Goal: Contribute content: Contribute content

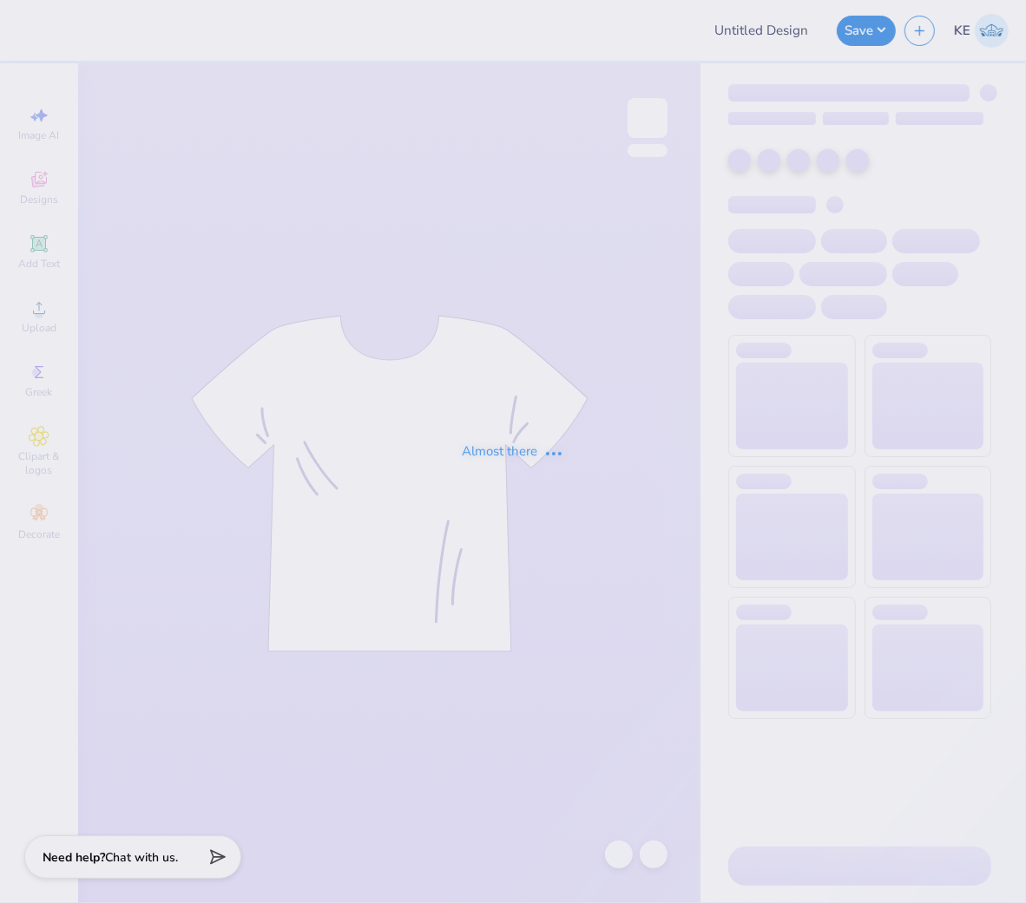
type input "ATO Fall Rush 2025"
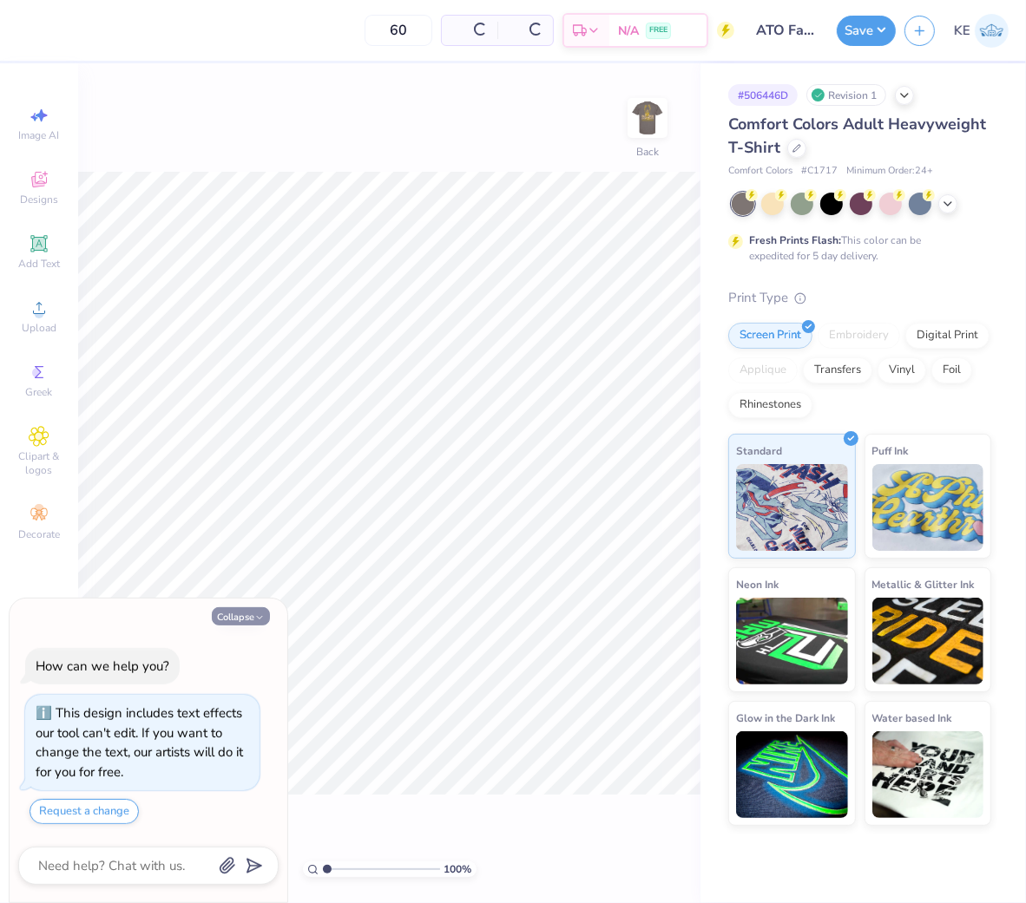
click at [254, 616] on icon "button" at bounding box center [259, 618] width 10 height 10
type textarea "x"
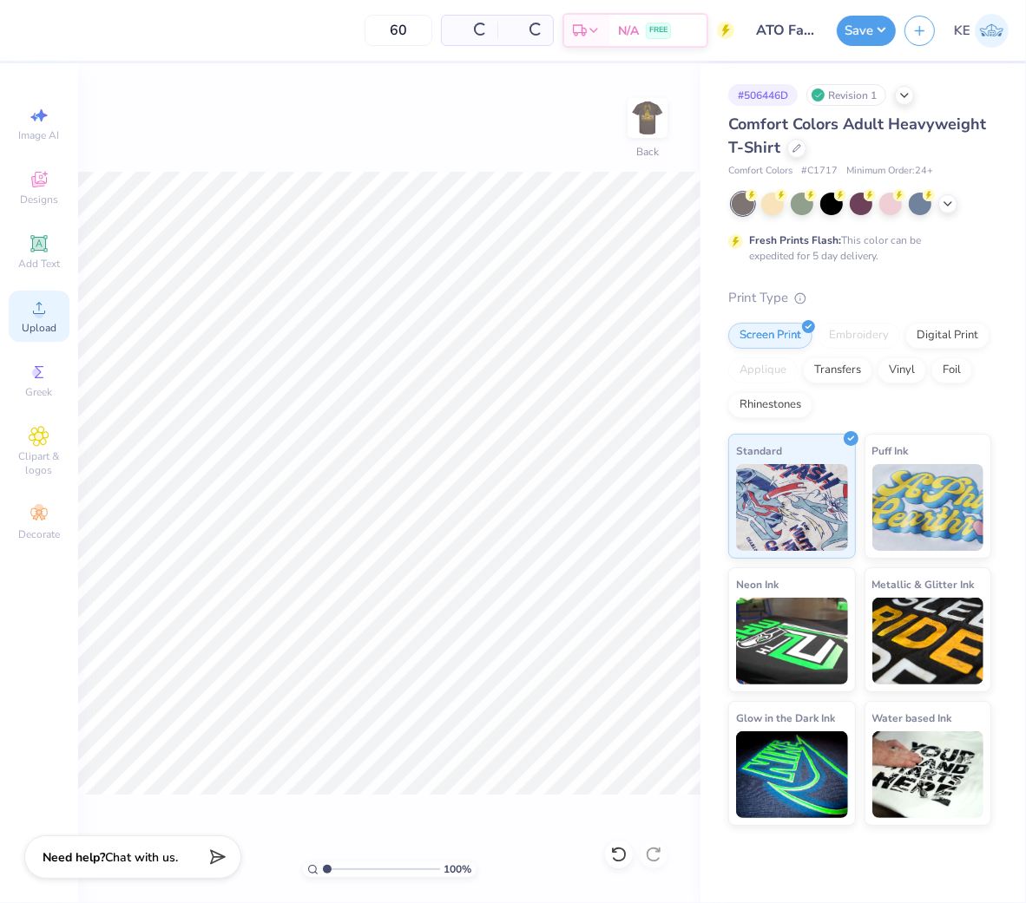
click at [22, 310] on div "Upload" at bounding box center [39, 316] width 61 height 51
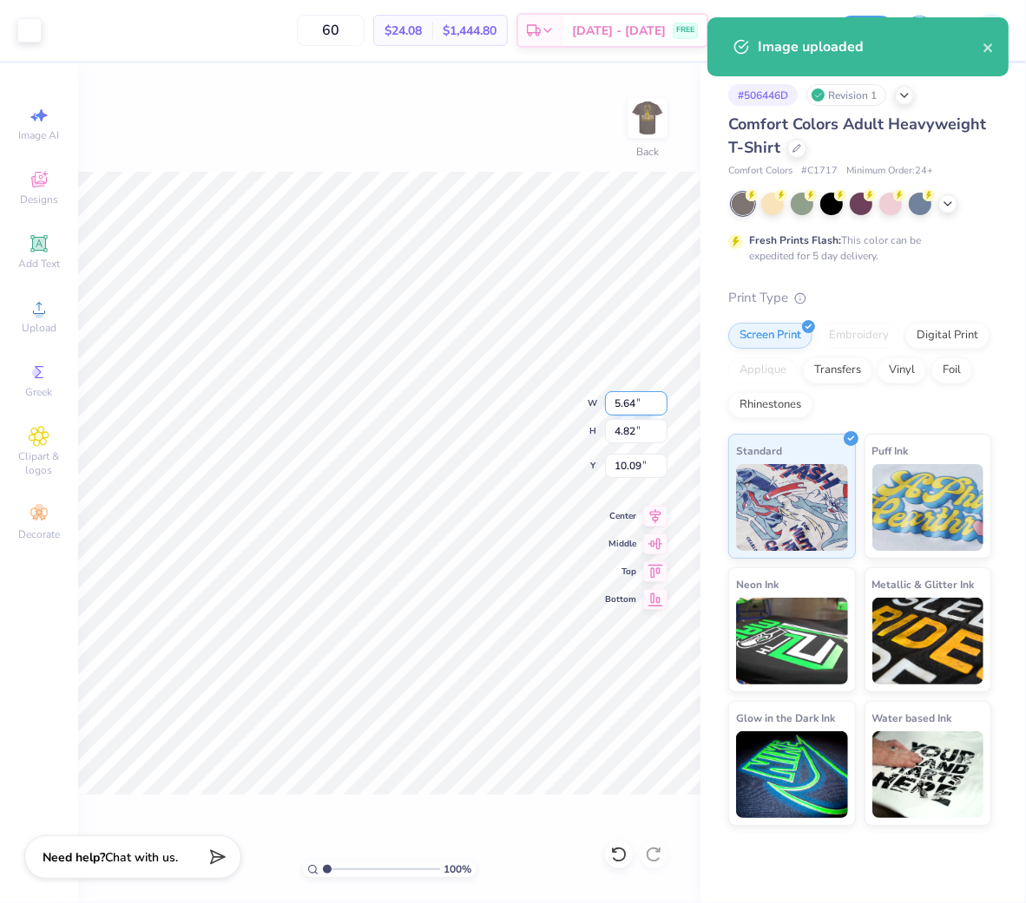
click at [625, 408] on input "5.64" at bounding box center [636, 403] width 62 height 24
click at [625, 427] on input "4.82" at bounding box center [636, 431] width 62 height 24
type input "3.50"
type input "3.00"
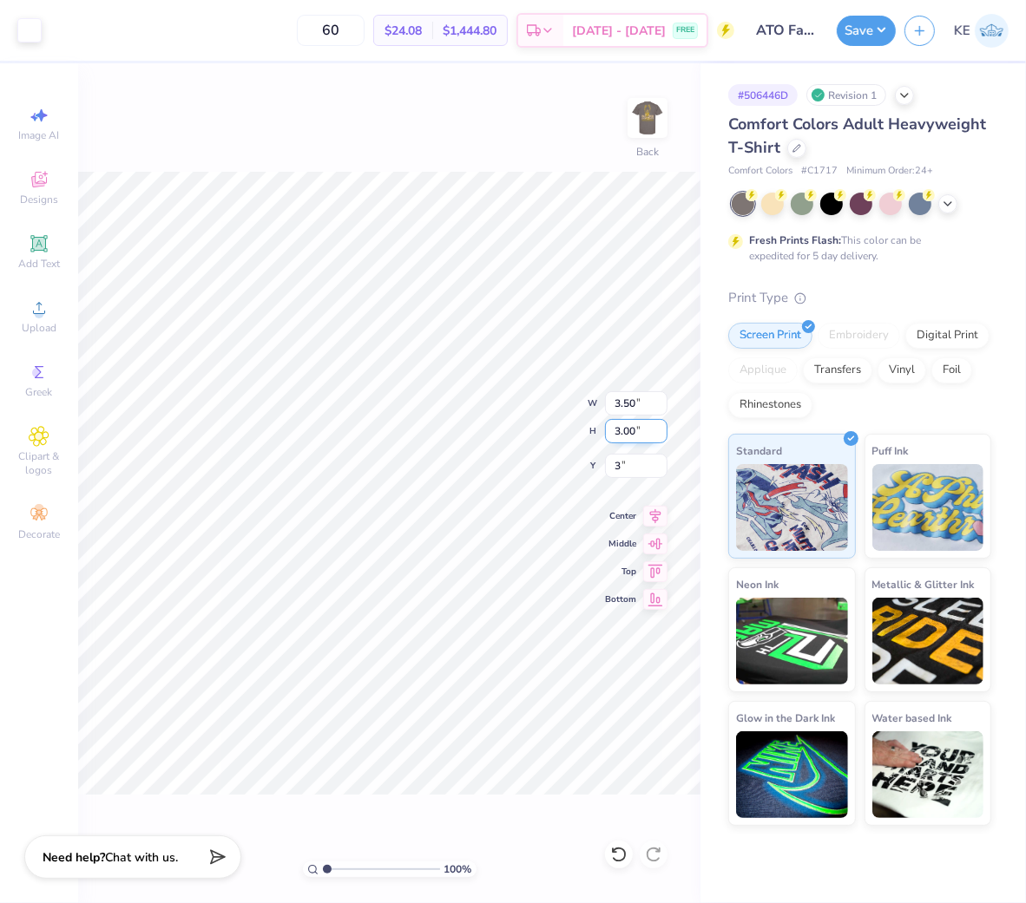
type input "3.00"
click at [652, 105] on img at bounding box center [647, 117] width 69 height 69
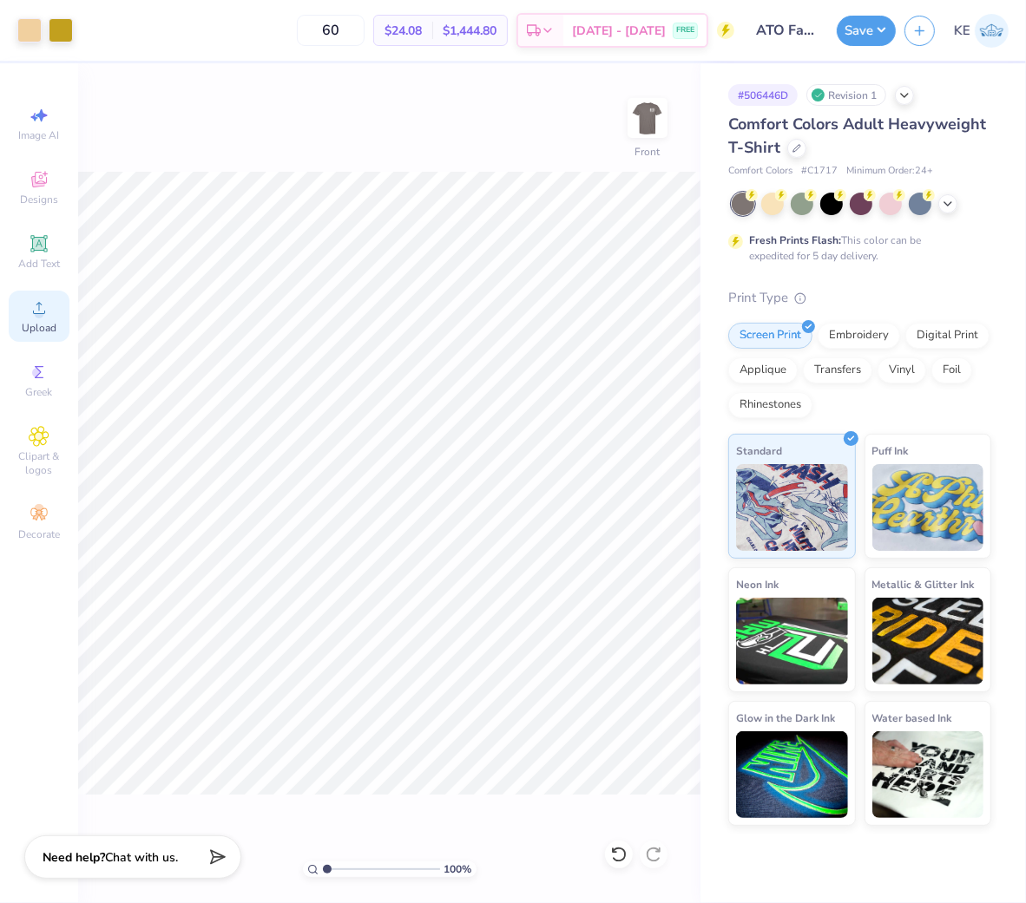
click at [36, 317] on circle at bounding box center [39, 314] width 10 height 10
click at [29, 311] on icon at bounding box center [39, 308] width 21 height 21
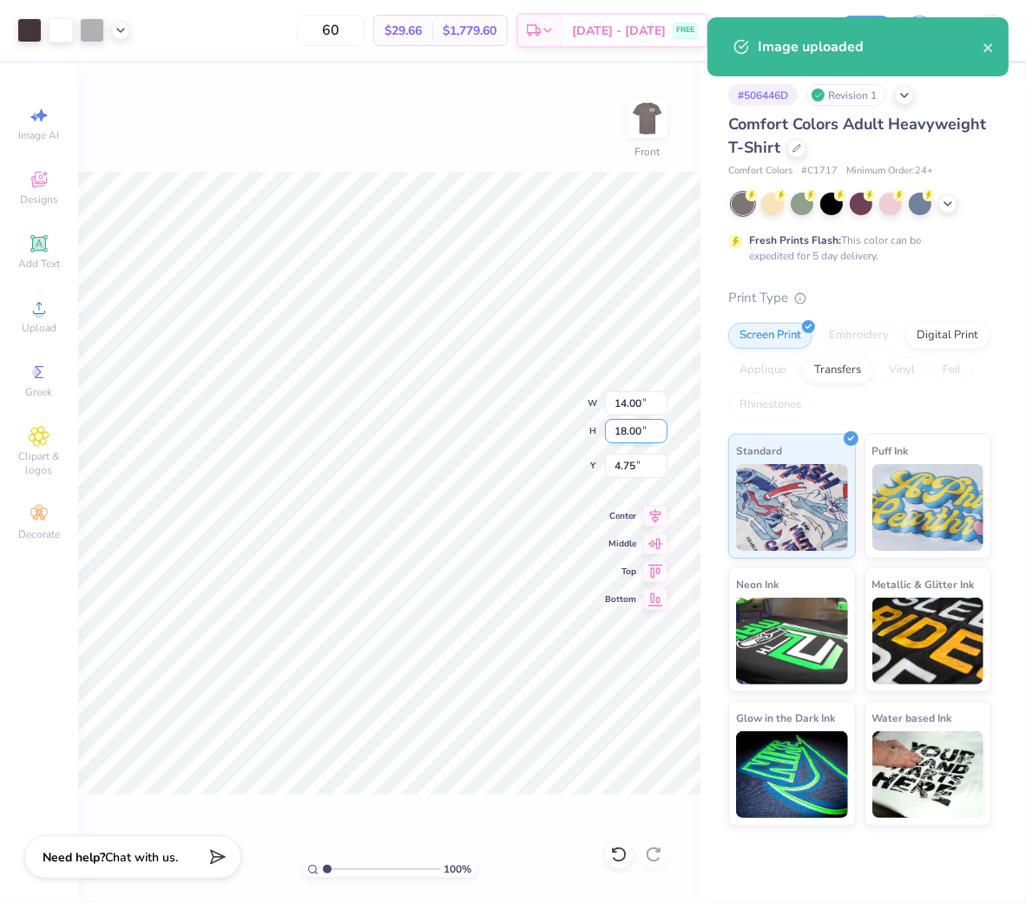
click at [634, 434] on input "18.00" at bounding box center [636, 431] width 62 height 24
type input "15"
type input "11.67"
type input "15.00"
click at [627, 464] on input "6.25" at bounding box center [636, 466] width 62 height 24
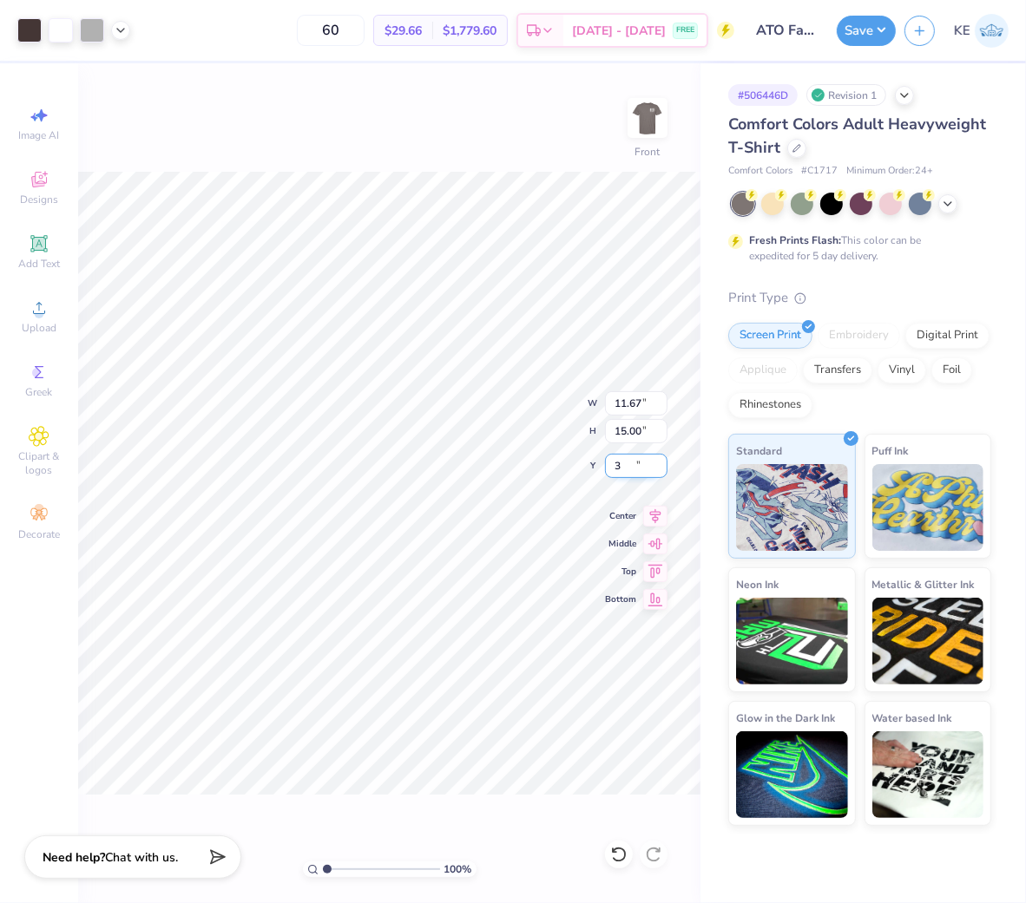
type input "3.00"
click at [528, 548] on div "100 % Front" at bounding box center [389, 483] width 622 height 840
click at [648, 124] on img at bounding box center [647, 117] width 69 height 69
click at [626, 118] on div "100 % Back W 3.50 3.50 " H 3.00 3.00 " Y 3.00 3.00 " Center Middle Top Bottom" at bounding box center [389, 483] width 622 height 840
drag, startPoint x: 629, startPoint y: 120, endPoint x: 605, endPoint y: 134, distance: 28.0
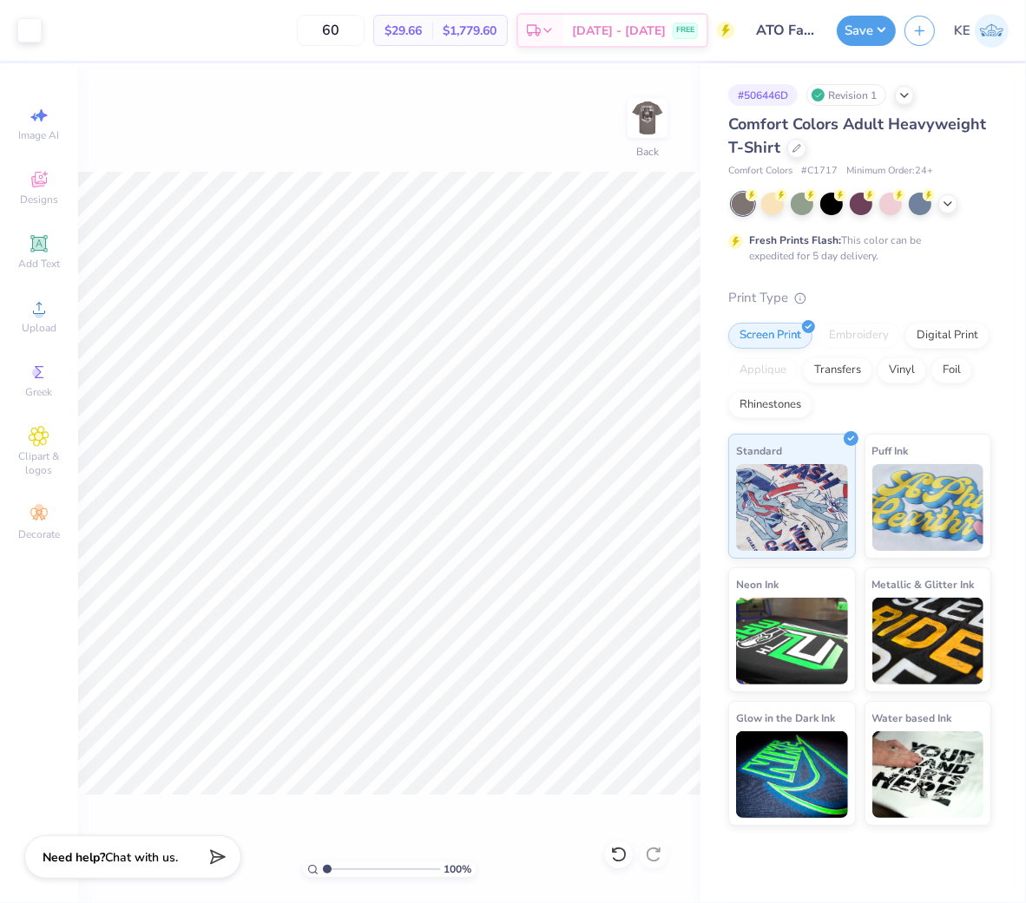
click at [630, 120] on img at bounding box center [647, 118] width 35 height 35
click at [118, 36] on div at bounding box center [120, 28] width 19 height 19
click at [870, 30] on button "Save" at bounding box center [866, 28] width 59 height 30
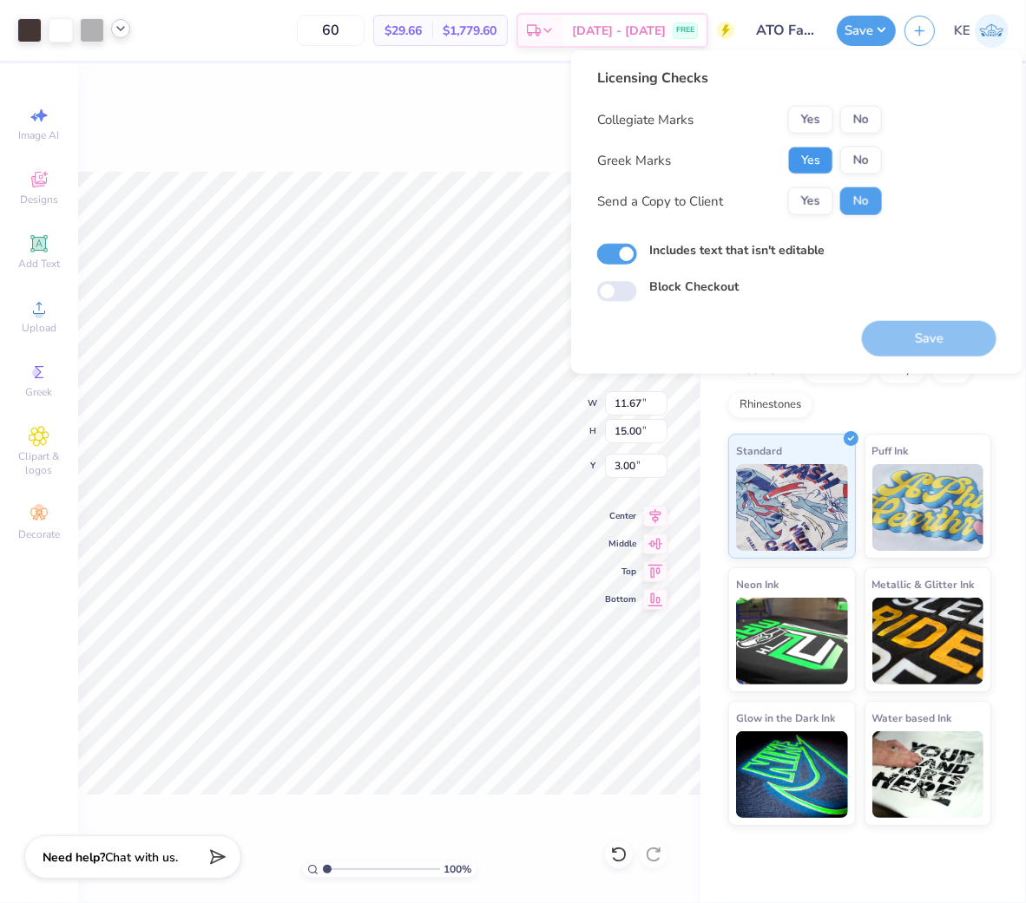
click at [823, 154] on button "Yes" at bounding box center [810, 161] width 45 height 28
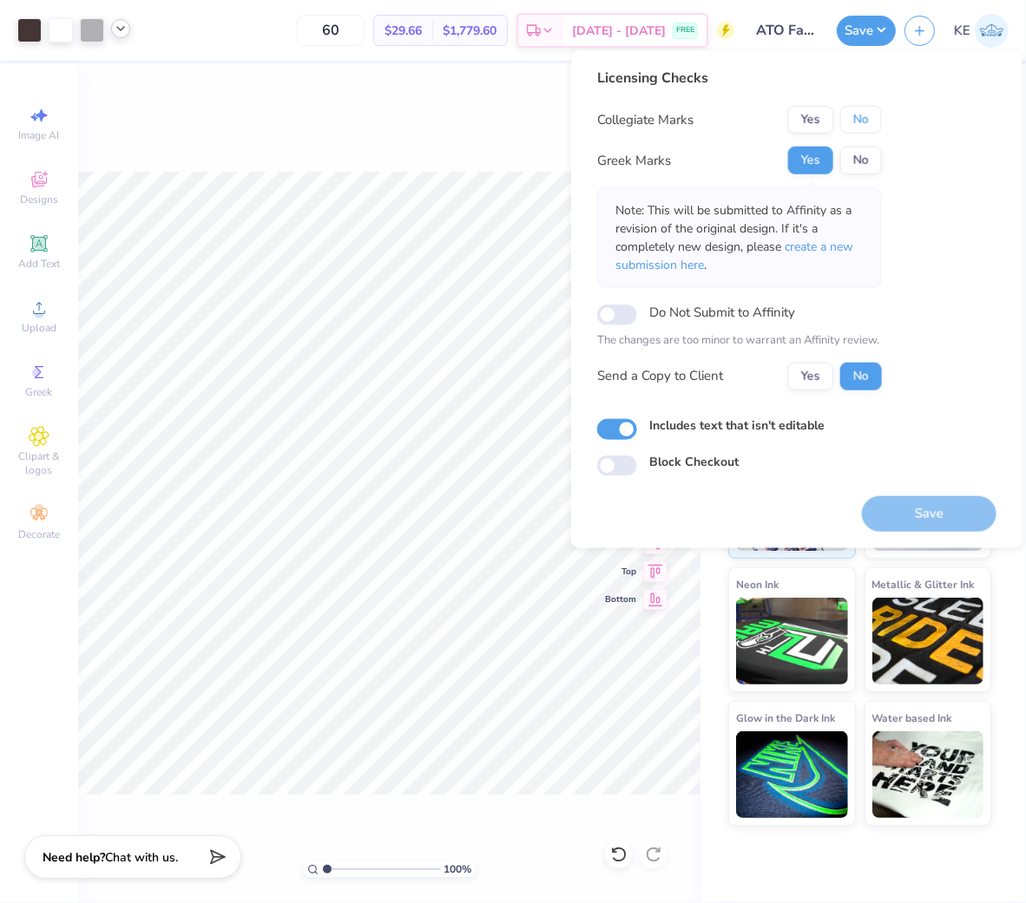
click at [849, 117] on button "No" at bounding box center [861, 120] width 42 height 28
click at [916, 498] on button "Save" at bounding box center [929, 514] width 135 height 36
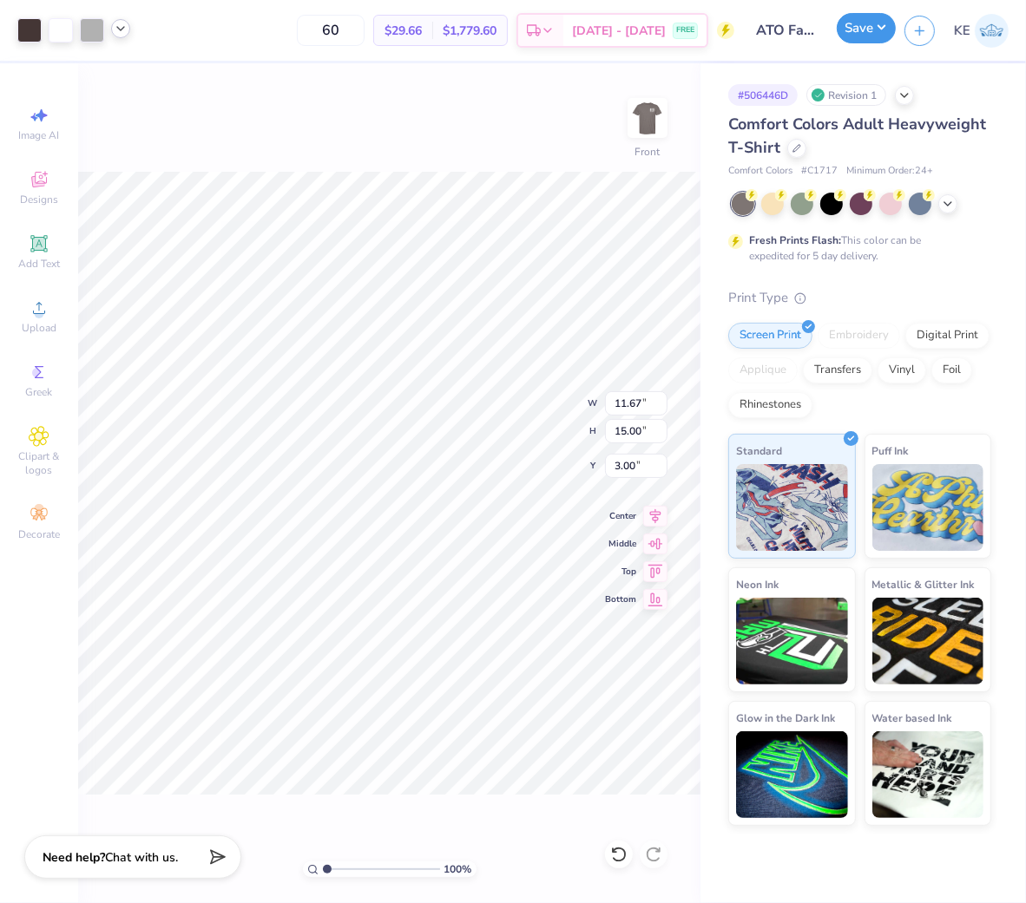
click at [875, 22] on button "Save" at bounding box center [866, 28] width 59 height 30
